Goal: Task Accomplishment & Management: Manage account settings

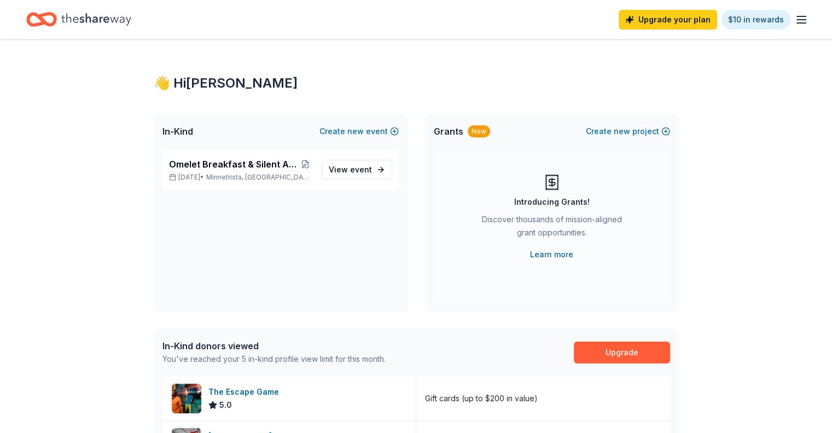
click at [361, 163] on span "View event" at bounding box center [350, 169] width 43 height 13
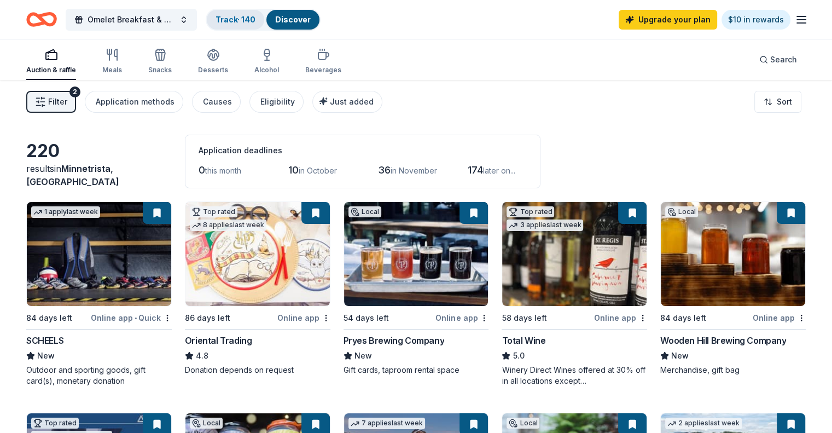
click at [255, 20] on link "Track · 140" at bounding box center [236, 19] width 40 height 9
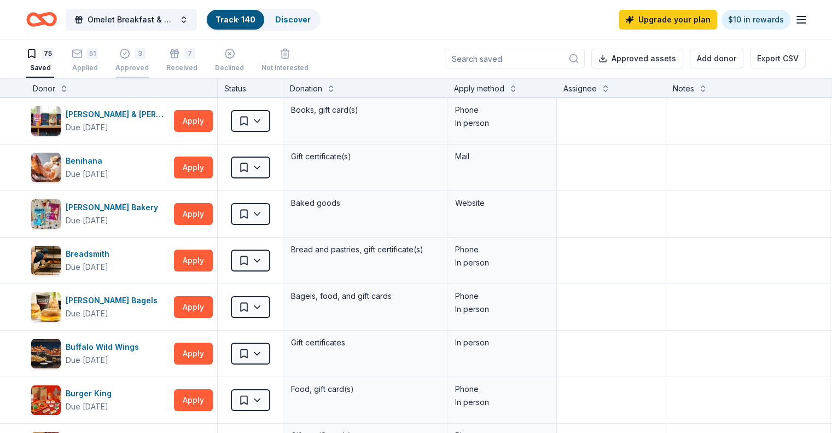
click at [148, 62] on div "3 Approved" at bounding box center [131, 60] width 33 height 24
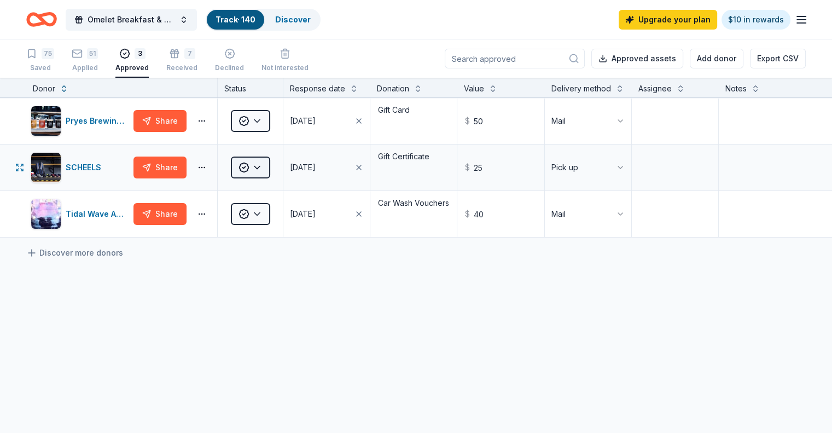
click at [277, 183] on html "Omelet Breakfast & Silent Auction Fundraiser Track · 140 Discover Upgrade your …" at bounding box center [416, 216] width 832 height 433
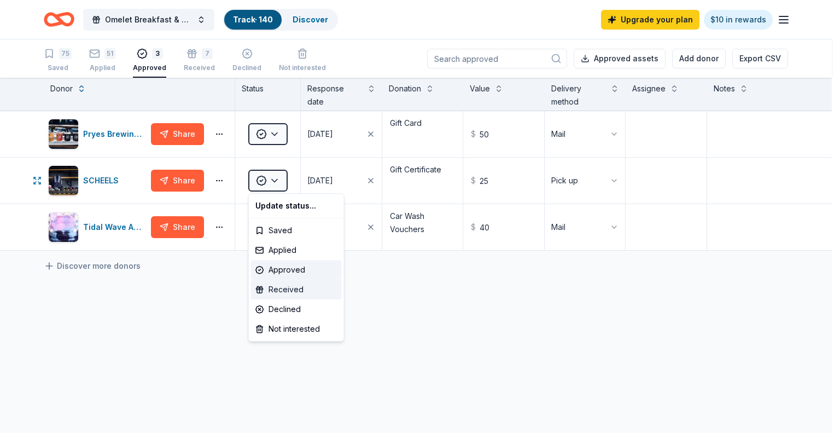
click at [295, 285] on div "Received" at bounding box center [296, 290] width 91 height 20
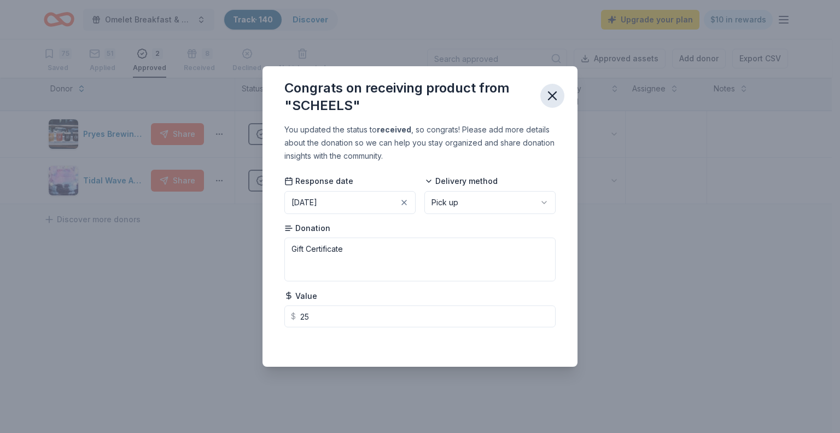
click at [554, 98] on icon "button" at bounding box center [552, 95] width 15 height 15
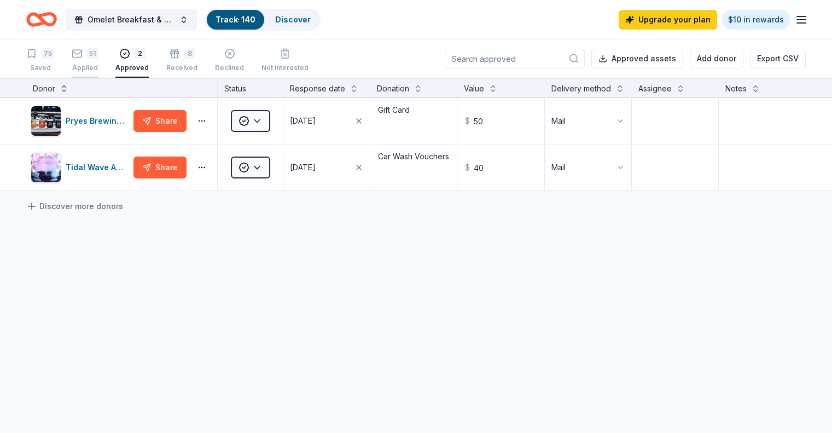
click at [83, 56] on icon "button" at bounding box center [77, 53] width 11 height 11
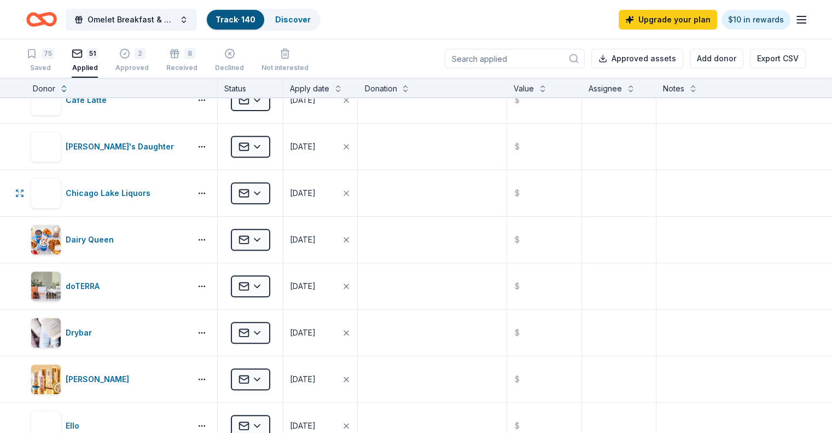
scroll to position [485, 0]
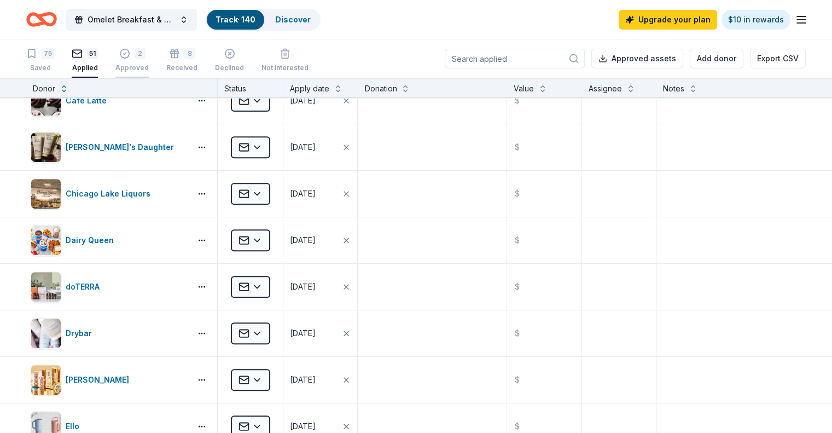
click at [145, 56] on div "2" at bounding box center [140, 53] width 11 height 11
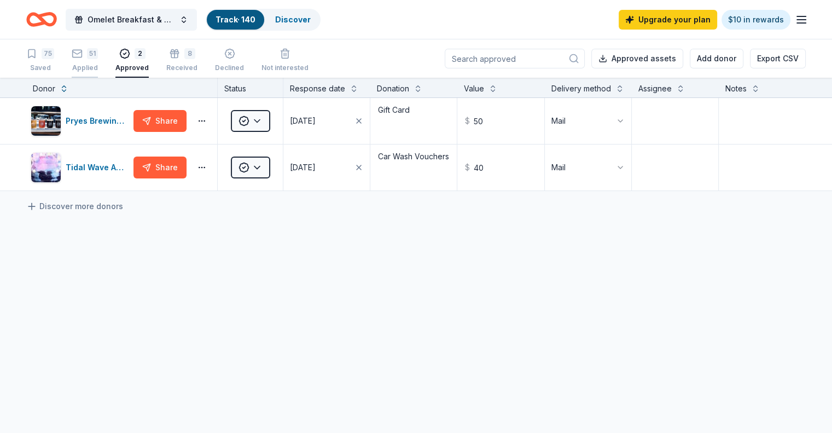
click at [98, 62] on div "51 Applied" at bounding box center [85, 60] width 26 height 24
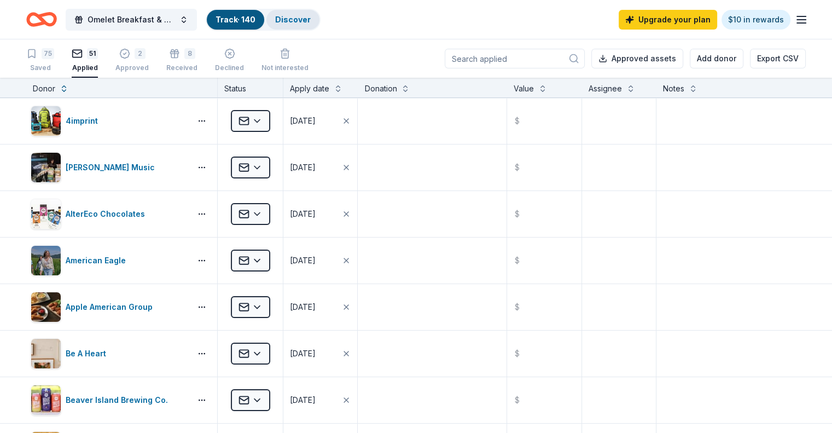
click at [303, 20] on link "Discover" at bounding box center [293, 19] width 36 height 9
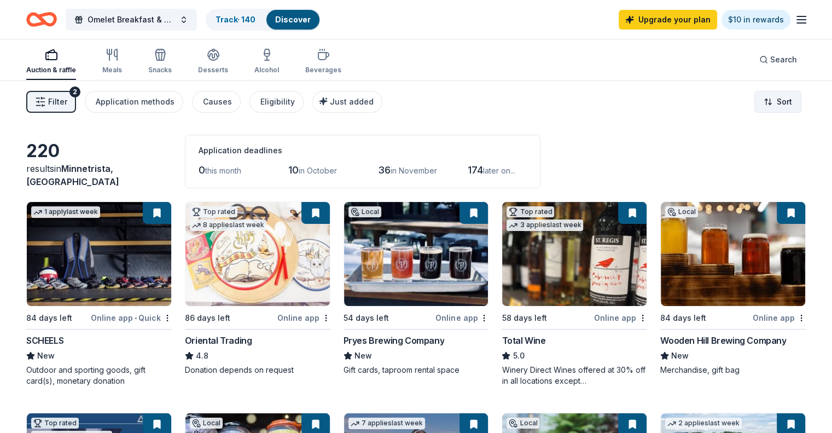
click at [761, 97] on html "Omelet Breakfast & Silent Auction Fundraiser Track · 140 Discover Upgrade your …" at bounding box center [416, 216] width 832 height 433
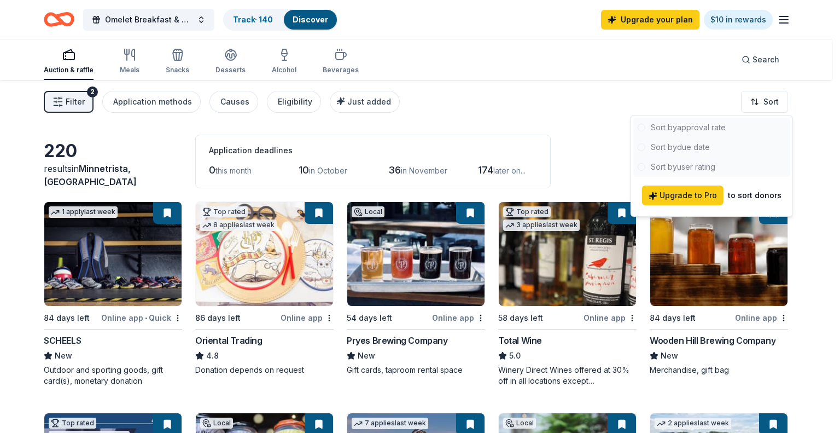
click at [829, 96] on html "Omelet Breakfast & Silent Auction Fundraiser Track · 140 Discover Upgrade your …" at bounding box center [420, 216] width 840 height 433
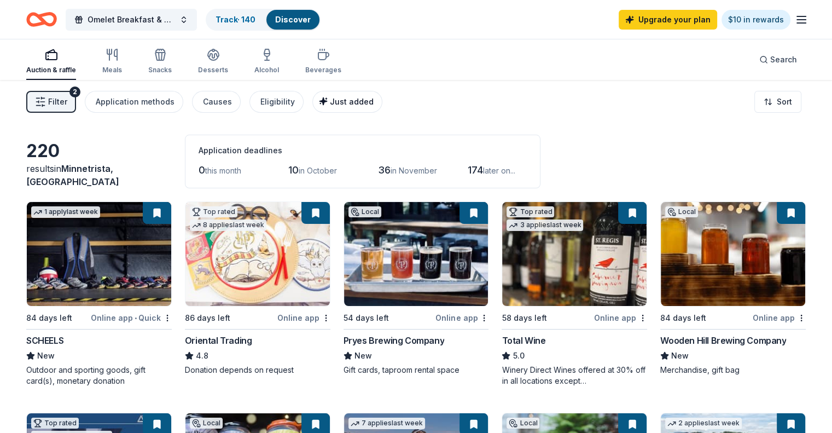
click at [352, 102] on span "Just added" at bounding box center [352, 101] width 44 height 9
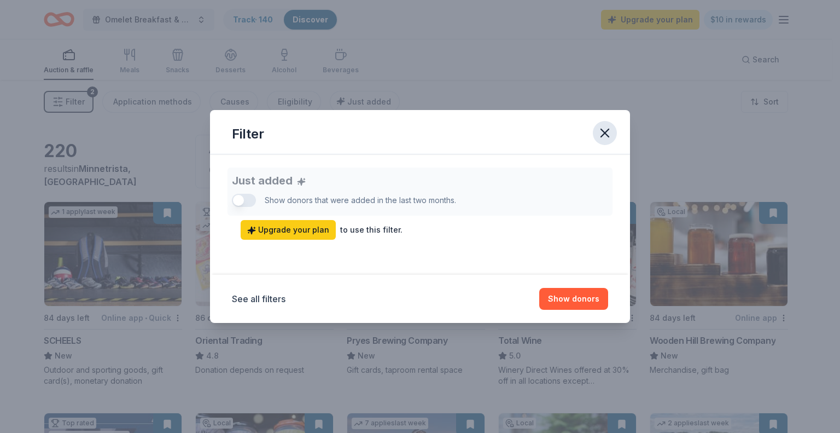
click at [603, 136] on icon "button" at bounding box center [605, 133] width 8 height 8
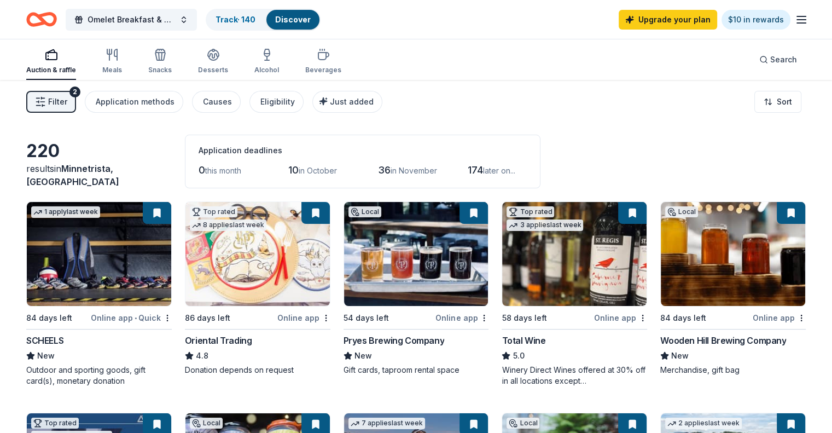
click at [46, 103] on icon "button" at bounding box center [40, 101] width 11 height 11
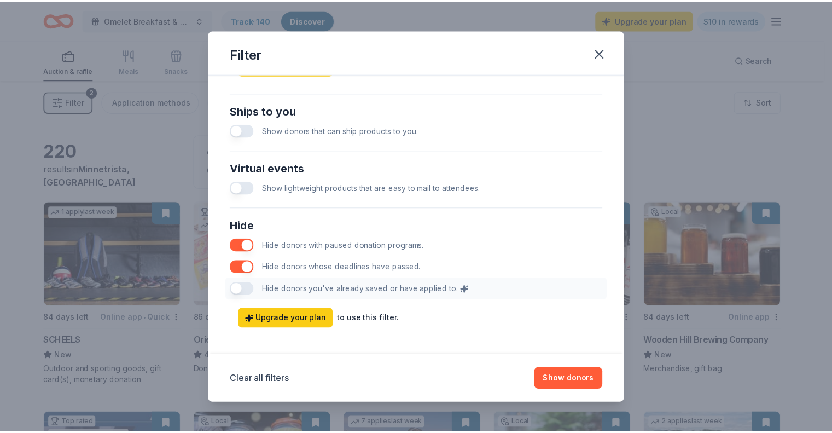
scroll to position [513, 0]
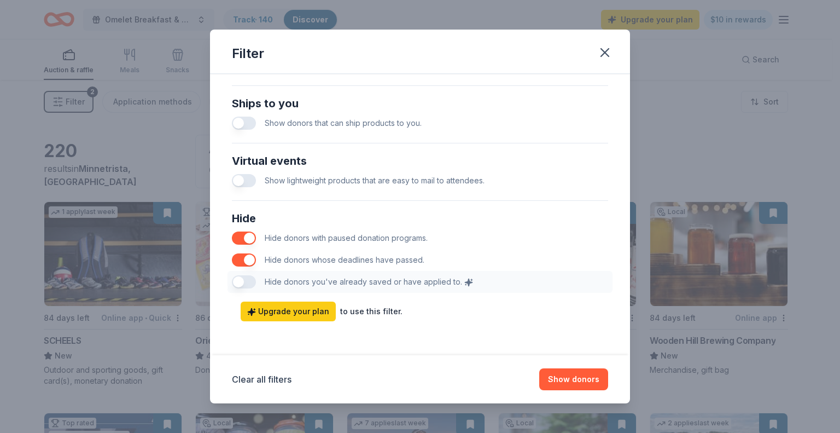
click at [249, 285] on div "Hide Hide donors with paused donation programs. Hide donors whose deadlines hav…" at bounding box center [420, 251] width 385 height 92
click at [603, 54] on icon "button" at bounding box center [605, 53] width 8 height 8
